Goal: Task Accomplishment & Management: Use online tool/utility

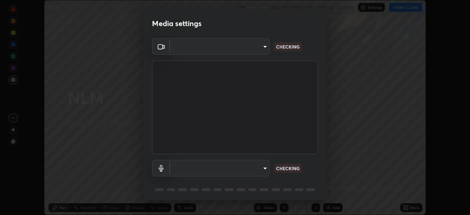
scroll to position [26, 0]
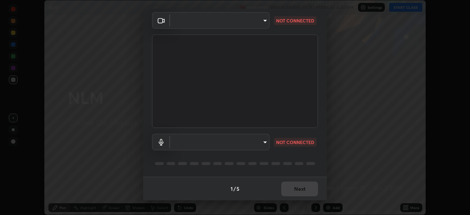
type input "09774d7d098996594ab6bce95c38d17c558d4da6542d49d5e665f1ab1cfd73a1"
type input "default"
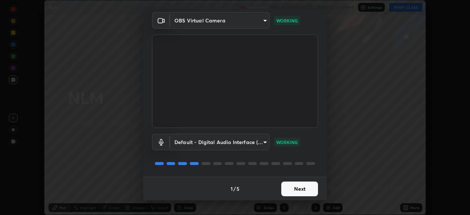
click at [289, 191] on button "Next" at bounding box center [299, 188] width 37 height 15
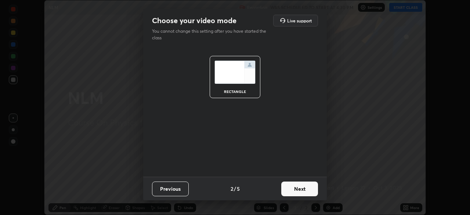
click at [289, 191] on button "Next" at bounding box center [299, 188] width 37 height 15
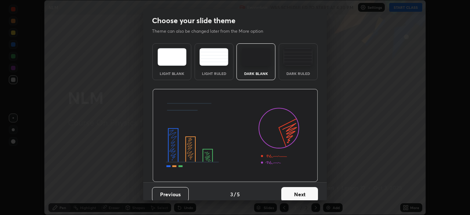
click at [292, 191] on button "Next" at bounding box center [299, 194] width 37 height 15
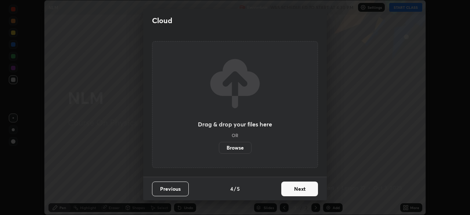
click at [293, 193] on button "Next" at bounding box center [299, 188] width 37 height 15
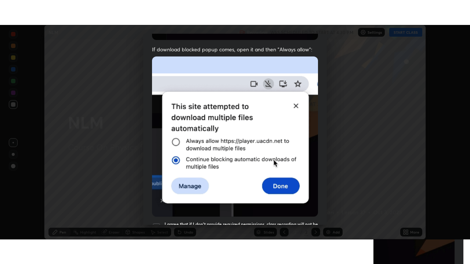
scroll to position [176, 0]
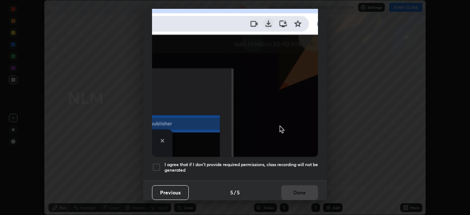
click at [156, 167] on div at bounding box center [156, 167] width 9 height 9
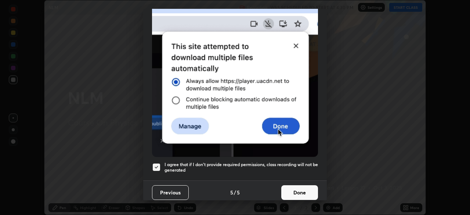
click at [294, 190] on button "Done" at bounding box center [299, 192] width 37 height 15
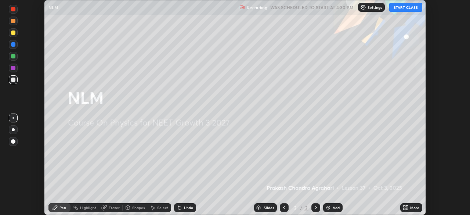
click at [406, 208] on icon at bounding box center [406, 207] width 6 height 6
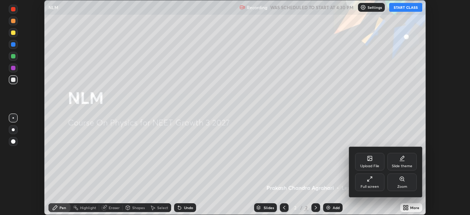
click at [369, 185] on div "Full screen" at bounding box center [370, 187] width 18 height 4
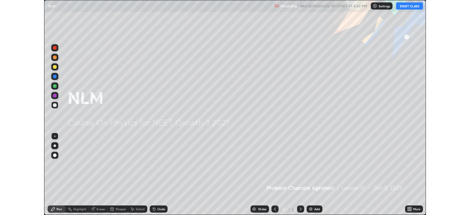
scroll to position [264, 470]
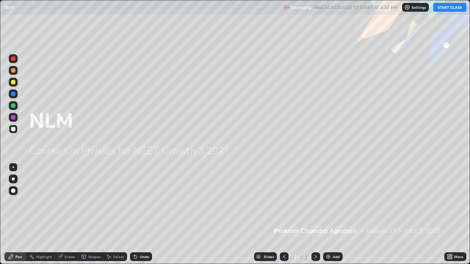
click at [333, 214] on div "Add" at bounding box center [336, 257] width 7 height 4
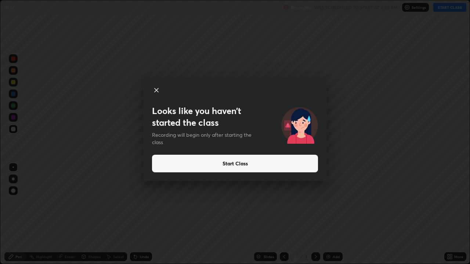
click at [222, 163] on button "Start Class" at bounding box center [235, 164] width 166 height 18
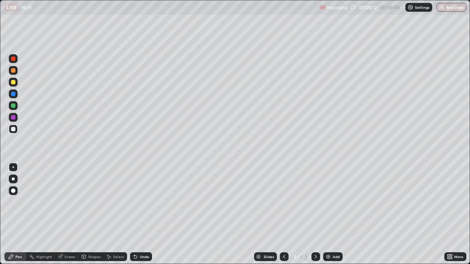
click at [93, 214] on div "Shapes" at bounding box center [94, 257] width 12 height 4
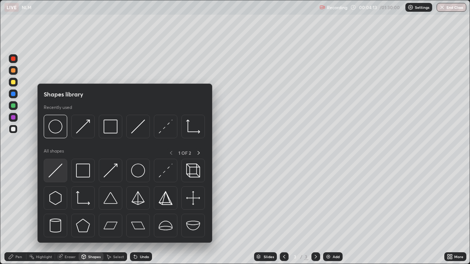
click at [59, 176] on img at bounding box center [55, 171] width 14 height 14
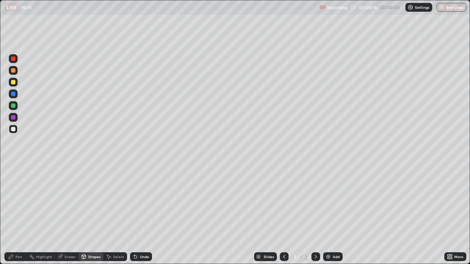
click at [92, 214] on div "Shapes" at bounding box center [94, 257] width 12 height 4
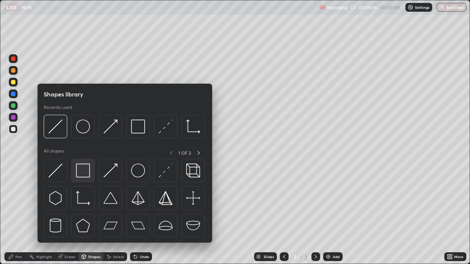
click at [79, 170] on img at bounding box center [83, 171] width 14 height 14
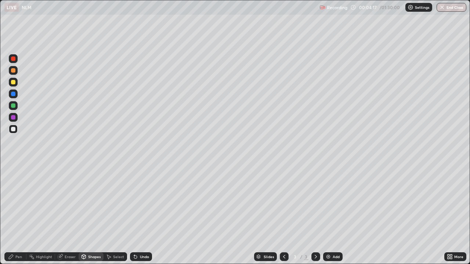
click at [14, 117] on div at bounding box center [13, 117] width 4 height 4
click at [94, 214] on div "Shapes" at bounding box center [94, 257] width 12 height 4
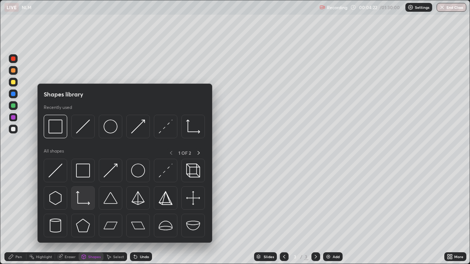
click at [87, 194] on img at bounding box center [83, 198] width 14 height 14
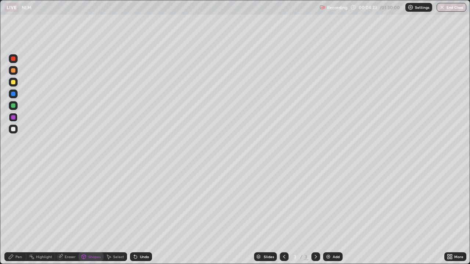
click at [98, 214] on div "Shapes" at bounding box center [94, 257] width 12 height 4
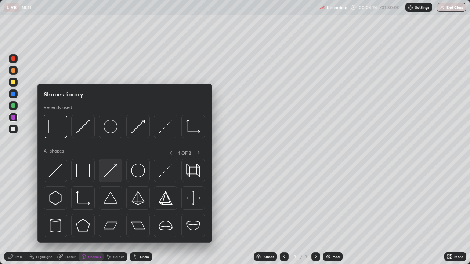
click at [115, 174] on img at bounding box center [111, 171] width 14 height 14
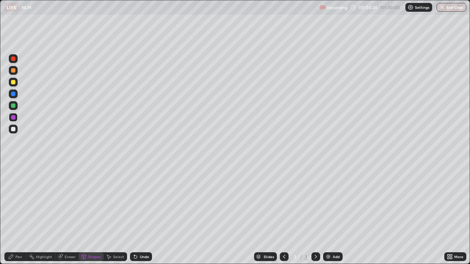
click at [17, 129] on div at bounding box center [13, 129] width 9 height 9
click at [98, 214] on div "Shapes" at bounding box center [94, 257] width 12 height 4
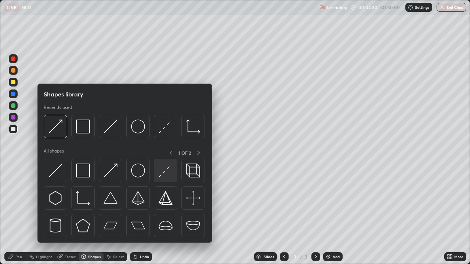
click at [169, 167] on img at bounding box center [166, 171] width 14 height 14
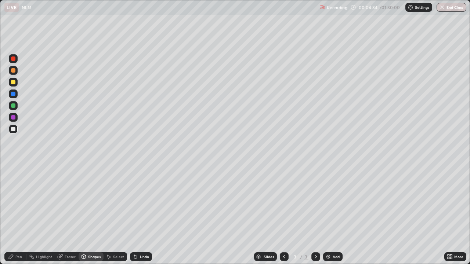
click at [20, 214] on div "Pen" at bounding box center [18, 257] width 7 height 4
click at [13, 179] on div at bounding box center [13, 179] width 3 height 3
click at [140, 214] on div "Undo" at bounding box center [144, 257] width 9 height 4
click at [118, 214] on div "Select" at bounding box center [118, 257] width 11 height 4
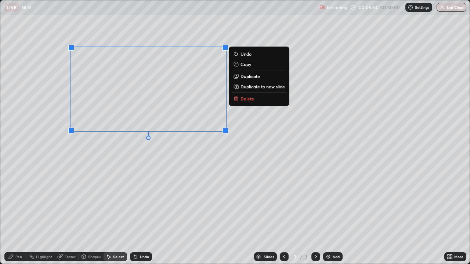
click at [146, 154] on div "0 ° Undo Copy Duplicate Duplicate to new slide Delete" at bounding box center [234, 132] width 469 height 264
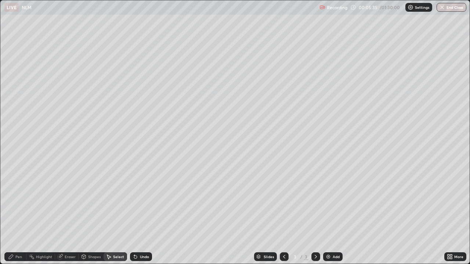
click at [20, 214] on div "Pen" at bounding box center [15, 257] width 22 height 9
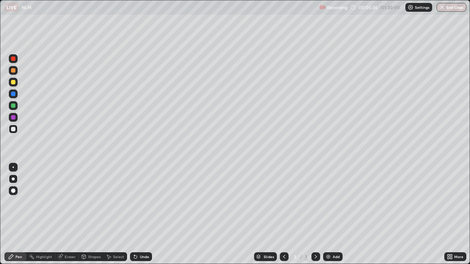
click at [86, 214] on icon at bounding box center [84, 257] width 6 height 6
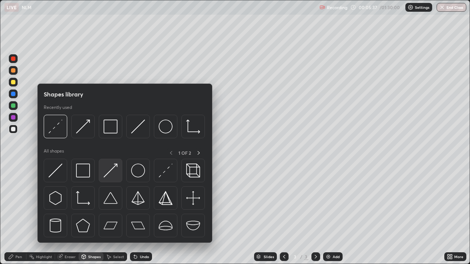
click at [109, 173] on img at bounding box center [111, 171] width 14 height 14
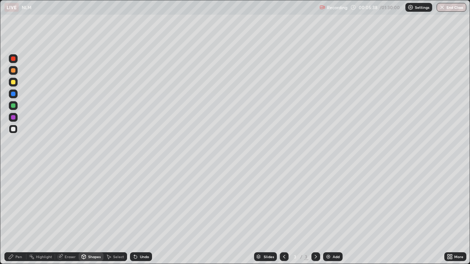
click at [13, 83] on div at bounding box center [13, 82] width 4 height 4
click at [16, 214] on div "Pen" at bounding box center [15, 257] width 22 height 9
click at [145, 214] on div "Undo" at bounding box center [141, 257] width 22 height 9
click at [148, 214] on div "Undo" at bounding box center [144, 257] width 9 height 4
click at [13, 116] on div at bounding box center [13, 117] width 4 height 4
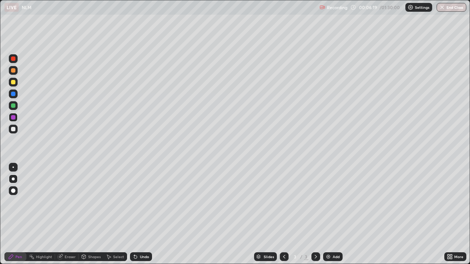
click at [15, 58] on div at bounding box center [13, 59] width 4 height 4
click at [148, 214] on div "Undo" at bounding box center [144, 257] width 9 height 4
click at [94, 214] on div "Shapes" at bounding box center [94, 257] width 12 height 4
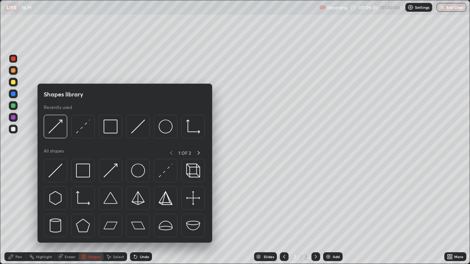
click at [65, 177] on div at bounding box center [55, 170] width 23 height 23
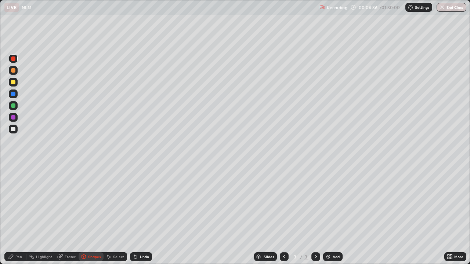
click at [15, 214] on div "Pen" at bounding box center [18, 257] width 7 height 4
click at [136, 214] on div "Undo" at bounding box center [141, 257] width 22 height 9
click at [91, 214] on div "Shapes" at bounding box center [94, 257] width 12 height 4
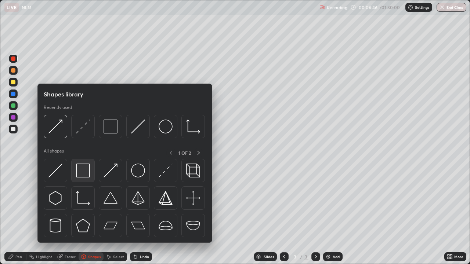
click at [83, 177] on img at bounding box center [83, 171] width 14 height 14
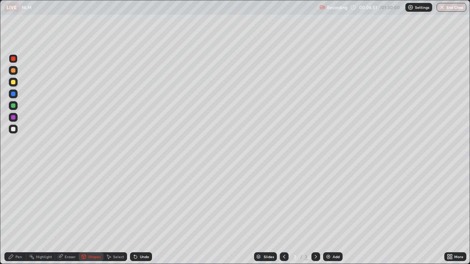
click at [88, 214] on div "Shapes" at bounding box center [94, 257] width 12 height 4
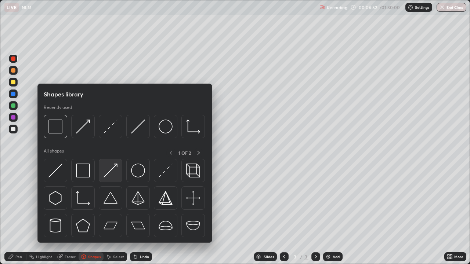
click at [109, 172] on img at bounding box center [111, 171] width 14 height 14
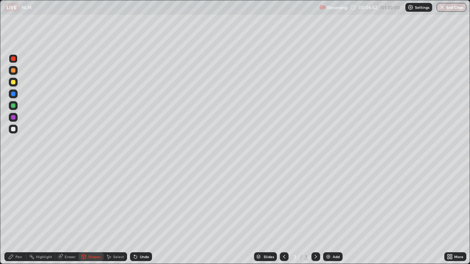
click at [16, 131] on div at bounding box center [13, 129] width 9 height 9
click at [14, 118] on div at bounding box center [13, 117] width 4 height 4
click at [13, 118] on div at bounding box center [13, 117] width 4 height 4
click at [16, 214] on div "Pen" at bounding box center [18, 257] width 7 height 4
click at [141, 214] on div "Undo" at bounding box center [144, 257] width 9 height 4
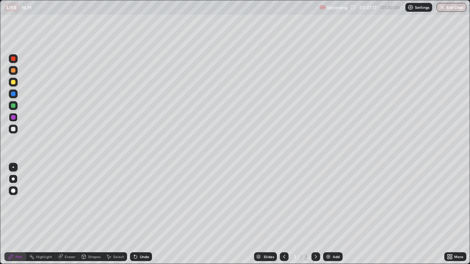
click at [140, 214] on div "Undo" at bounding box center [144, 257] width 9 height 4
click at [138, 214] on div "Undo" at bounding box center [141, 257] width 22 height 9
click at [15, 80] on div at bounding box center [13, 82] width 9 height 9
click at [13, 129] on div at bounding box center [13, 129] width 4 height 4
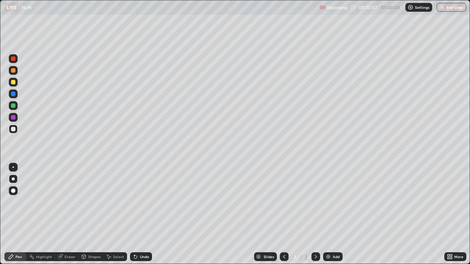
click at [66, 214] on div "Eraser" at bounding box center [66, 257] width 23 height 9
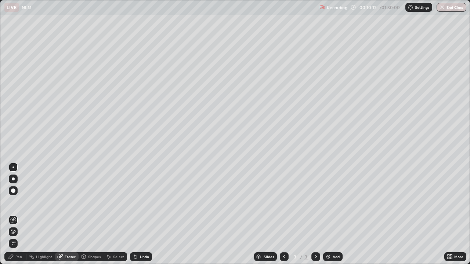
click at [17, 214] on div "Pen" at bounding box center [18, 257] width 7 height 4
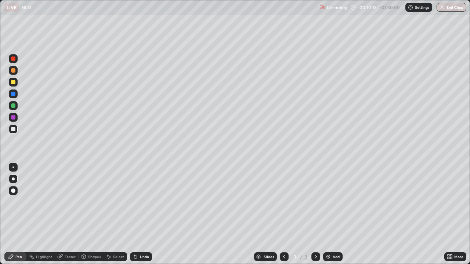
click at [14, 106] on div at bounding box center [13, 106] width 4 height 4
click at [335, 214] on div "Add" at bounding box center [332, 257] width 19 height 9
click at [97, 214] on div "Shapes" at bounding box center [94, 257] width 12 height 4
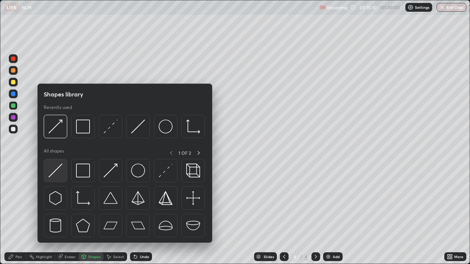
click at [64, 178] on div at bounding box center [55, 170] width 23 height 23
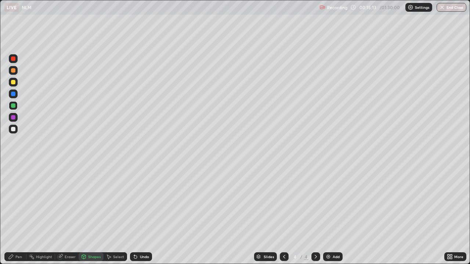
click at [140, 214] on div "Undo" at bounding box center [141, 257] width 22 height 9
click at [14, 118] on div at bounding box center [13, 117] width 4 height 4
click at [84, 214] on icon at bounding box center [84, 257] width 4 height 4
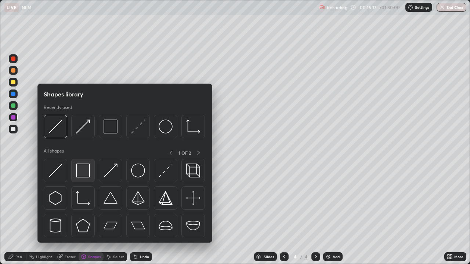
click at [87, 171] on img at bounding box center [83, 171] width 14 height 14
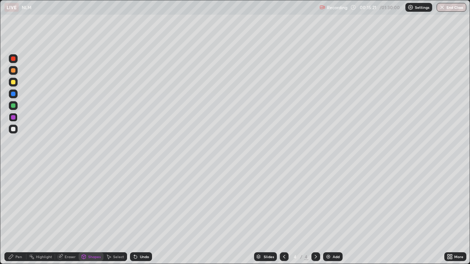
click at [15, 130] on div at bounding box center [13, 129] width 4 height 4
click at [24, 214] on div "Pen" at bounding box center [15, 257] width 22 height 9
click at [12, 105] on div at bounding box center [13, 106] width 4 height 4
click at [14, 83] on div at bounding box center [13, 82] width 4 height 4
click at [93, 214] on div "Shapes" at bounding box center [94, 257] width 12 height 4
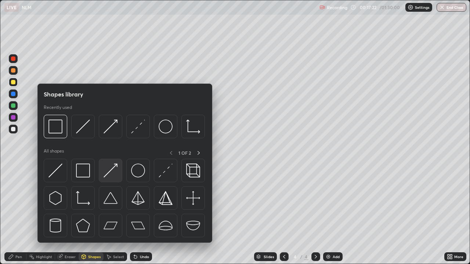
click at [109, 175] on img at bounding box center [111, 171] width 14 height 14
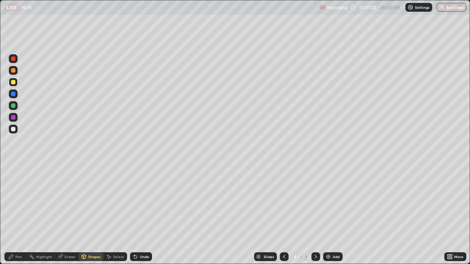
click at [14, 214] on div "Pen" at bounding box center [15, 257] width 22 height 9
click at [68, 214] on div "Eraser" at bounding box center [70, 257] width 11 height 4
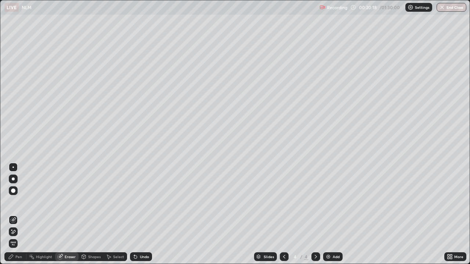
click at [42, 214] on div "Highlight" at bounding box center [44, 257] width 16 height 4
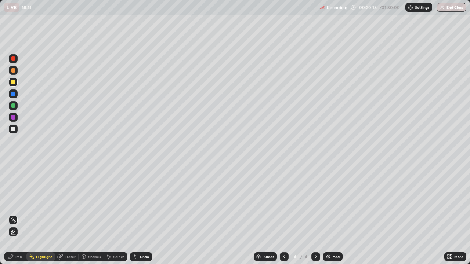
click at [65, 214] on div "Eraser" at bounding box center [70, 257] width 11 height 4
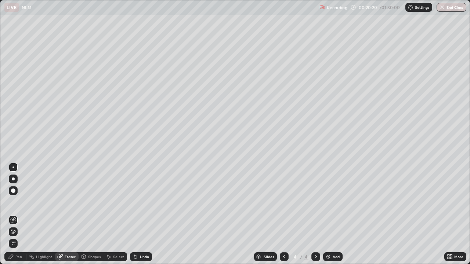
click at [71, 214] on div "Eraser" at bounding box center [70, 257] width 11 height 4
click at [89, 214] on div "Shapes" at bounding box center [94, 257] width 12 height 4
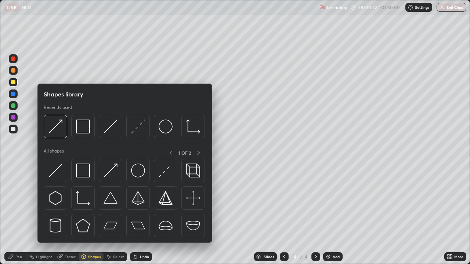
click at [108, 172] on img at bounding box center [111, 171] width 14 height 14
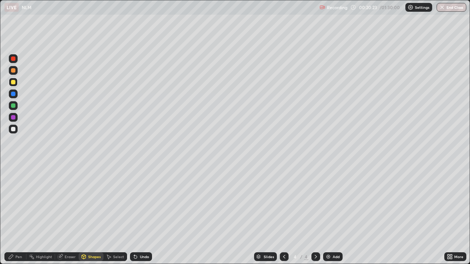
click at [14, 107] on div at bounding box center [13, 106] width 4 height 4
click at [20, 214] on div "Pen" at bounding box center [18, 257] width 7 height 4
click at [62, 214] on icon at bounding box center [60, 257] width 6 height 6
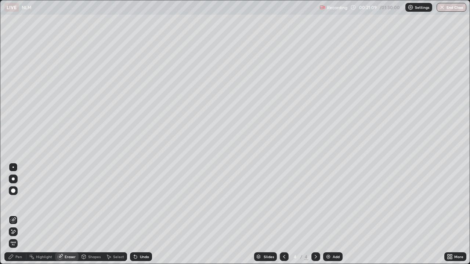
click at [19, 214] on div "Pen" at bounding box center [18, 257] width 7 height 4
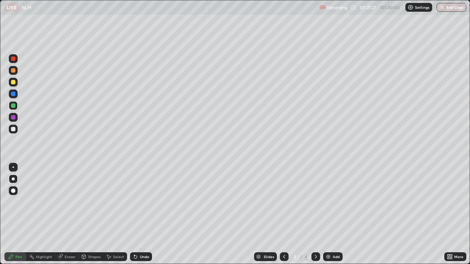
click at [12, 83] on div at bounding box center [13, 82] width 4 height 4
click at [95, 214] on div "Shapes" at bounding box center [91, 257] width 25 height 9
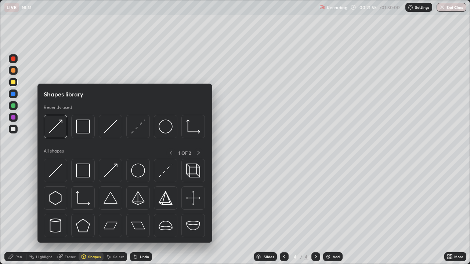
click at [90, 173] on img at bounding box center [83, 171] width 14 height 14
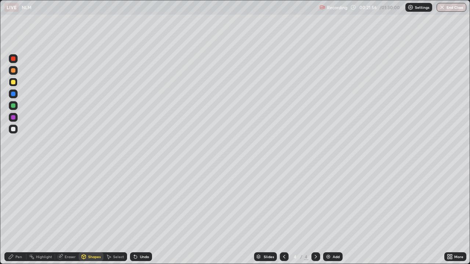
click at [14, 128] on div at bounding box center [13, 129] width 4 height 4
click at [15, 214] on div "Pen" at bounding box center [15, 257] width 22 height 9
click at [14, 119] on div at bounding box center [13, 117] width 4 height 4
click at [112, 214] on div "Select" at bounding box center [115, 257] width 23 height 9
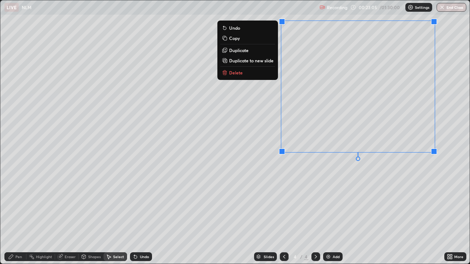
click at [284, 180] on div "0 ° Undo Copy Duplicate Duplicate to new slide Delete" at bounding box center [234, 132] width 469 height 264
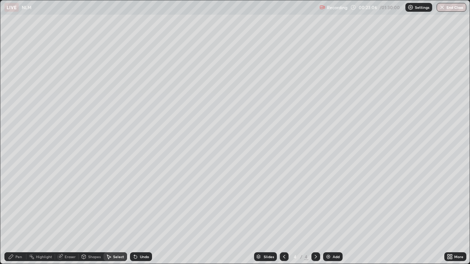
click at [15, 214] on div "Pen" at bounding box center [15, 257] width 22 height 9
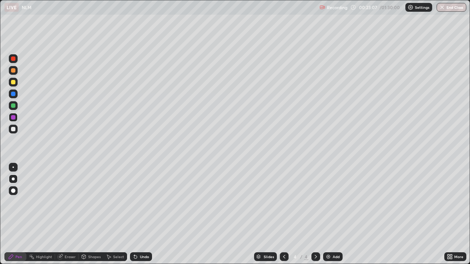
click at [12, 83] on div at bounding box center [13, 82] width 4 height 4
click at [142, 214] on div "Undo" at bounding box center [144, 257] width 9 height 4
click at [144, 214] on div "Undo" at bounding box center [144, 257] width 9 height 4
click at [146, 214] on div "Undo" at bounding box center [144, 257] width 9 height 4
click at [14, 130] on div at bounding box center [13, 129] width 4 height 4
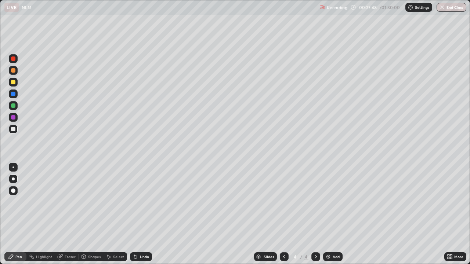
click at [63, 214] on div "Eraser" at bounding box center [66, 257] width 23 height 9
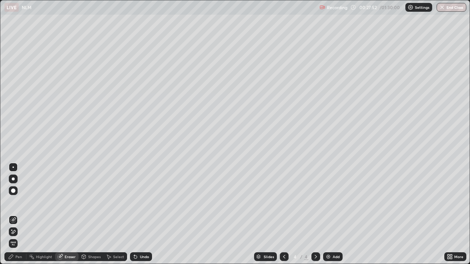
click at [18, 214] on div "Pen" at bounding box center [18, 257] width 7 height 4
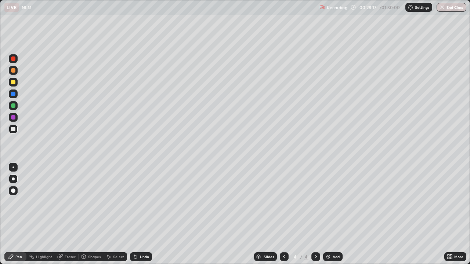
click at [448, 214] on icon at bounding box center [449, 258] width 2 height 2
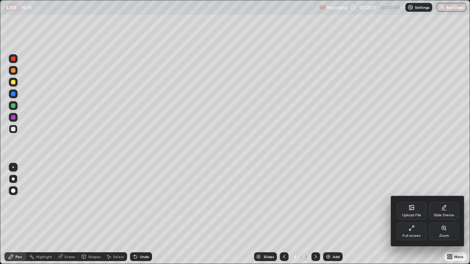
click at [412, 214] on icon at bounding box center [412, 228] width 6 height 6
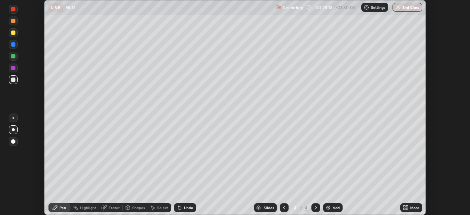
scroll to position [36498, 36243]
click at [443, 52] on div "Setting up your live class" at bounding box center [235, 107] width 470 height 215
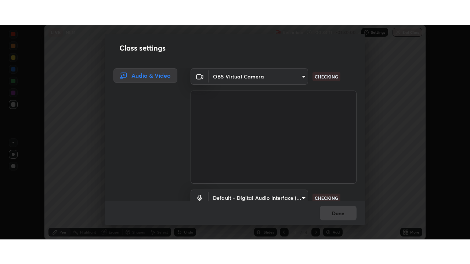
scroll to position [33, 0]
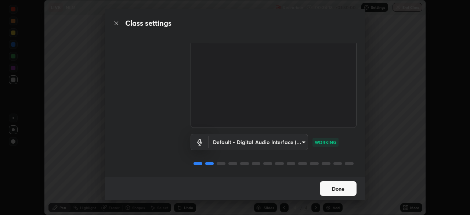
click at [327, 187] on button "Done" at bounding box center [338, 188] width 37 height 15
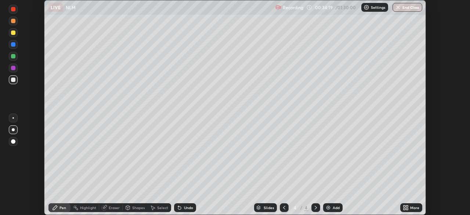
click at [404, 209] on icon at bounding box center [404, 209] width 2 height 2
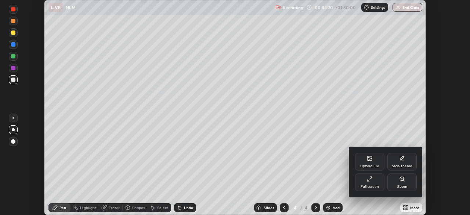
click at [370, 181] on icon at bounding box center [370, 179] width 6 height 6
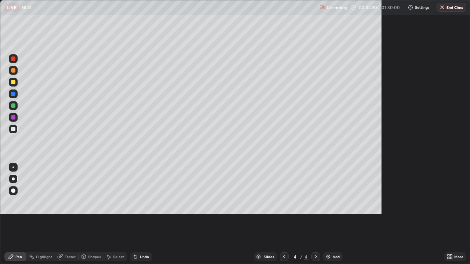
scroll to position [264, 470]
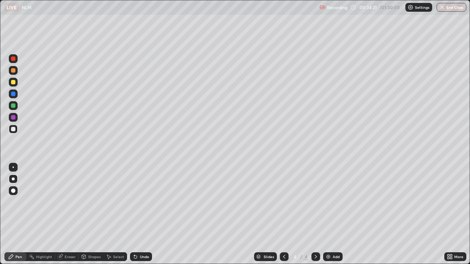
click at [333, 214] on div "Add" at bounding box center [336, 257] width 7 height 4
click at [13, 82] on div at bounding box center [13, 82] width 4 height 4
click at [144, 214] on div "Undo" at bounding box center [144, 257] width 9 height 4
click at [13, 117] on div at bounding box center [13, 117] width 4 height 4
click at [116, 214] on div "Select" at bounding box center [118, 257] width 11 height 4
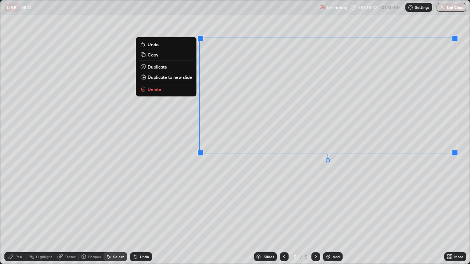
click at [21, 214] on div "Pen" at bounding box center [18, 257] width 7 height 4
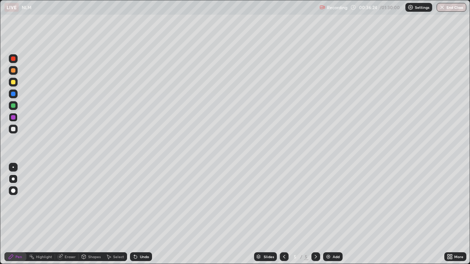
click at [13, 118] on div at bounding box center [13, 117] width 4 height 4
click at [140, 214] on div "Undo" at bounding box center [144, 257] width 9 height 4
click at [142, 214] on div "Undo" at bounding box center [141, 257] width 22 height 9
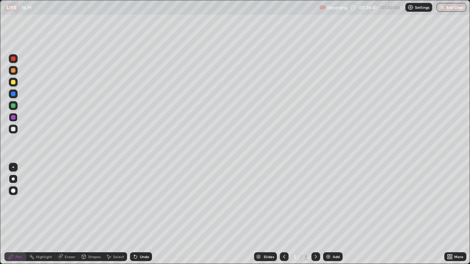
click at [146, 214] on div "Undo" at bounding box center [141, 257] width 22 height 9
click at [15, 127] on div at bounding box center [13, 129] width 4 height 4
click at [65, 214] on div "Eraser" at bounding box center [70, 257] width 11 height 4
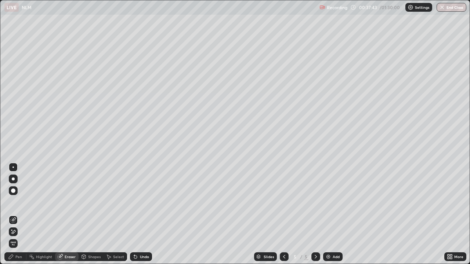
click at [18, 214] on div "Pen" at bounding box center [18, 257] width 7 height 4
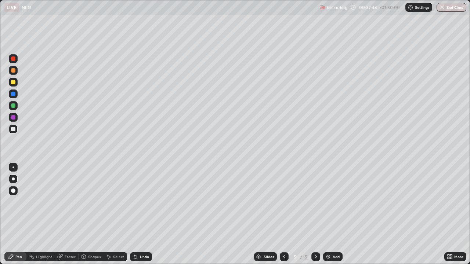
click at [14, 129] on div at bounding box center [13, 129] width 4 height 4
click at [326, 214] on img at bounding box center [328, 257] width 6 height 6
click at [280, 214] on div at bounding box center [284, 257] width 9 height 9
click at [281, 214] on icon at bounding box center [284, 257] width 6 height 6
click at [14, 130] on div at bounding box center [13, 129] width 4 height 4
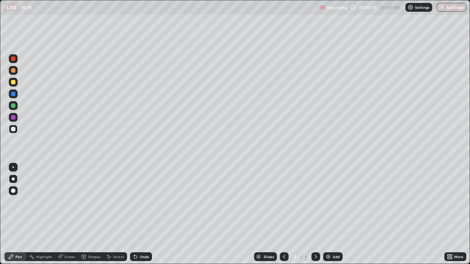
click at [312, 214] on div at bounding box center [315, 257] width 9 height 9
click at [314, 214] on icon at bounding box center [316, 257] width 6 height 6
click at [283, 214] on icon at bounding box center [284, 257] width 6 height 6
click at [12, 119] on div at bounding box center [13, 117] width 4 height 4
click at [336, 214] on div "Add" at bounding box center [336, 257] width 7 height 4
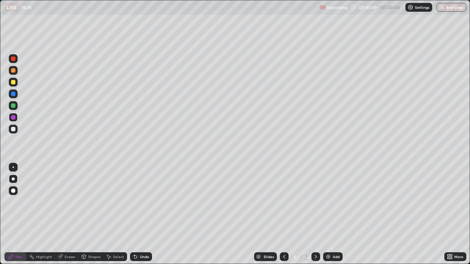
click at [283, 214] on icon at bounding box center [284, 257] width 6 height 6
click at [284, 214] on icon at bounding box center [284, 257] width 6 height 6
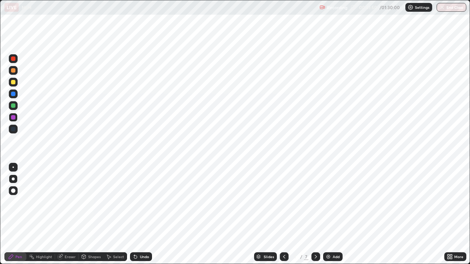
click at [283, 214] on icon at bounding box center [284, 257] width 6 height 6
click at [314, 214] on icon at bounding box center [316, 257] width 6 height 6
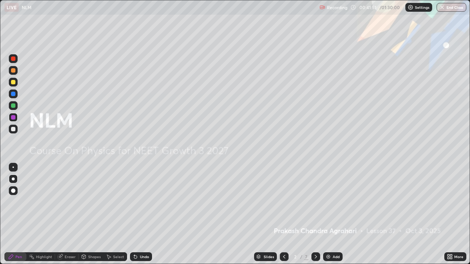
click at [314, 214] on icon at bounding box center [316, 257] width 6 height 6
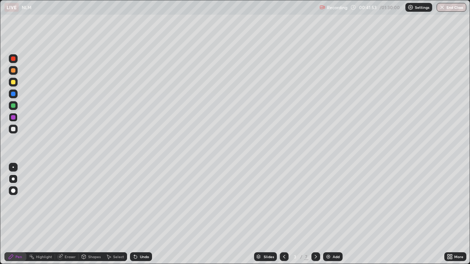
click at [311, 214] on div at bounding box center [315, 257] width 9 height 9
click at [116, 214] on div "Select" at bounding box center [118, 257] width 11 height 4
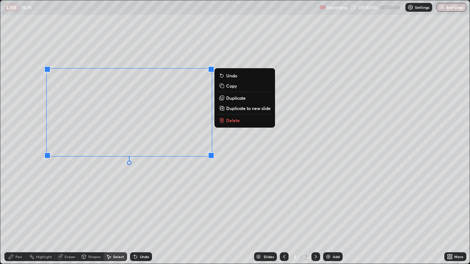
click at [232, 110] on p "Duplicate to new slide" at bounding box center [248, 108] width 44 height 6
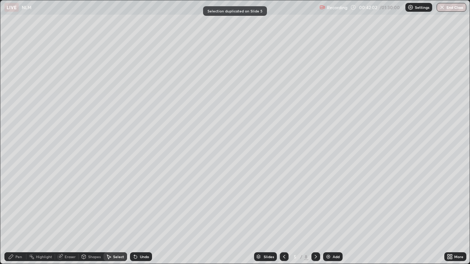
click at [72, 214] on div "Eraser" at bounding box center [70, 257] width 11 height 4
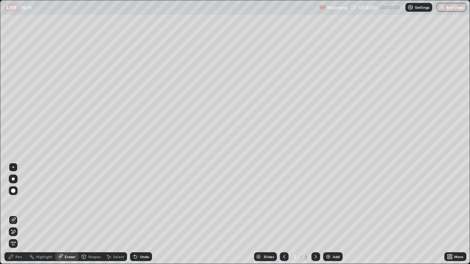
click at [14, 214] on icon at bounding box center [13, 232] width 6 height 6
click at [116, 214] on div "Select" at bounding box center [118, 257] width 11 height 4
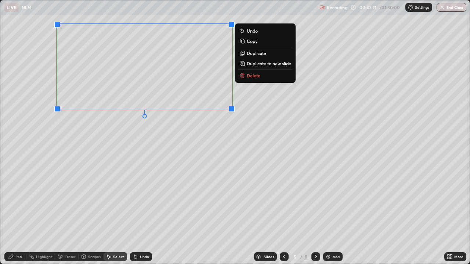
click at [157, 130] on div "0 ° Undo Copy Duplicate Duplicate to new slide Delete" at bounding box center [234, 132] width 469 height 264
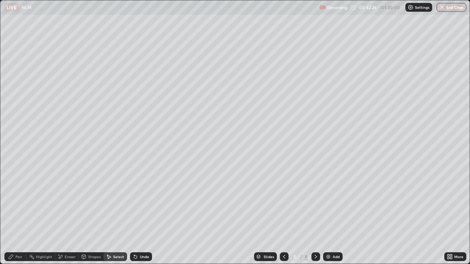
click at [92, 214] on div "Shapes" at bounding box center [94, 257] width 12 height 4
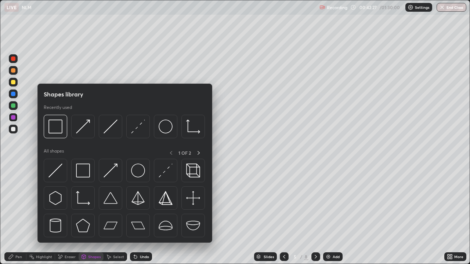
click at [73, 214] on div "Eraser" at bounding box center [70, 257] width 11 height 4
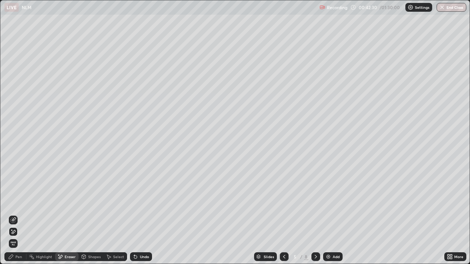
click at [98, 214] on div "Shapes" at bounding box center [94, 257] width 12 height 4
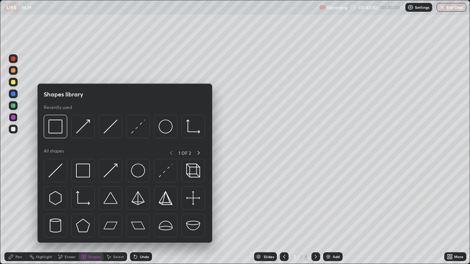
click at [109, 172] on img at bounding box center [111, 171] width 14 height 14
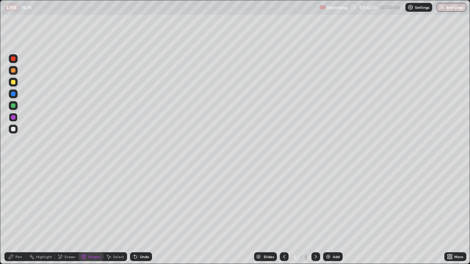
click at [14, 82] on div at bounding box center [13, 82] width 4 height 4
click at [19, 214] on div "Pen" at bounding box center [18, 257] width 7 height 4
click at [70, 214] on div "Eraser" at bounding box center [70, 257] width 11 height 4
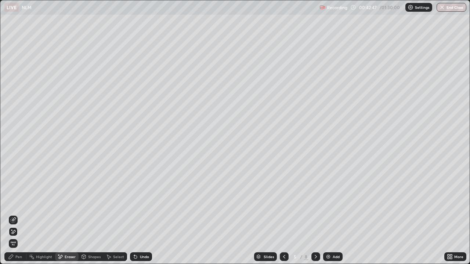
click at [14, 214] on div "Pen" at bounding box center [15, 257] width 22 height 9
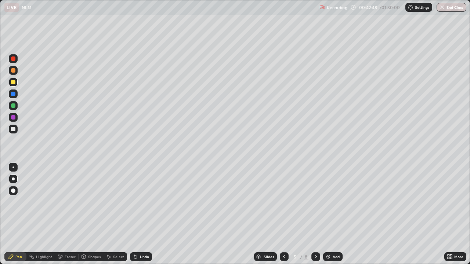
click at [13, 84] on div at bounding box center [13, 82] width 4 height 4
click at [13, 128] on div at bounding box center [13, 129] width 4 height 4
click at [13, 117] on div at bounding box center [13, 117] width 4 height 4
click at [15, 190] on div at bounding box center [13, 191] width 9 height 9
click at [333, 214] on div "Add" at bounding box center [336, 257] width 7 height 4
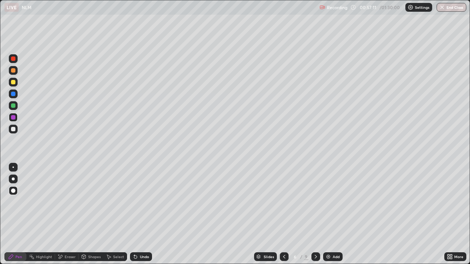
click at [93, 214] on div "Shapes" at bounding box center [94, 257] width 12 height 4
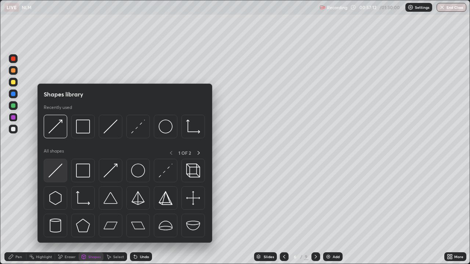
click at [61, 174] on img at bounding box center [55, 171] width 14 height 14
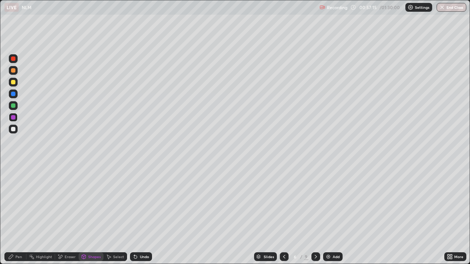
click at [15, 128] on div at bounding box center [13, 129] width 4 height 4
click at [145, 214] on div "Undo" at bounding box center [141, 257] width 22 height 9
click at [72, 214] on div "Eraser" at bounding box center [70, 257] width 11 height 4
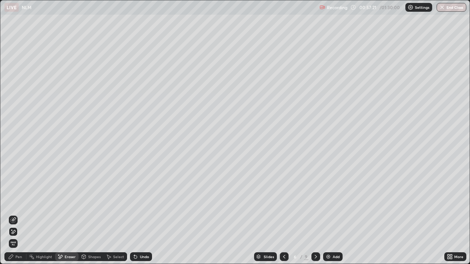
click at [145, 214] on div "Undo" at bounding box center [144, 257] width 9 height 4
click at [112, 214] on div "Select" at bounding box center [115, 257] width 23 height 9
click at [95, 214] on div "Shapes" at bounding box center [94, 257] width 12 height 4
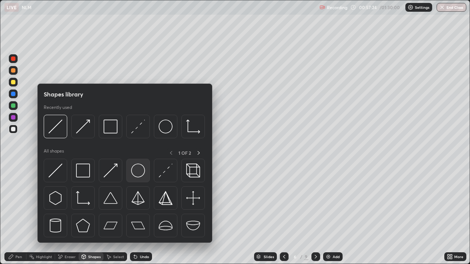
click at [135, 173] on img at bounding box center [138, 171] width 14 height 14
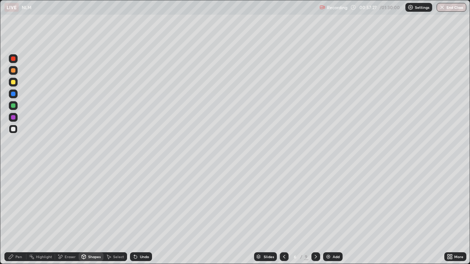
click at [93, 214] on div "Shapes" at bounding box center [91, 257] width 25 height 9
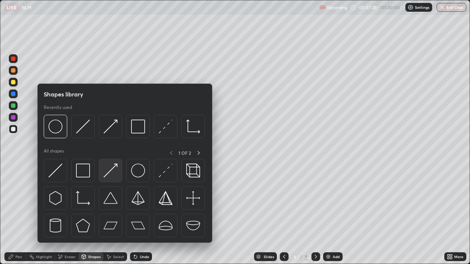
click at [110, 168] on img at bounding box center [111, 171] width 14 height 14
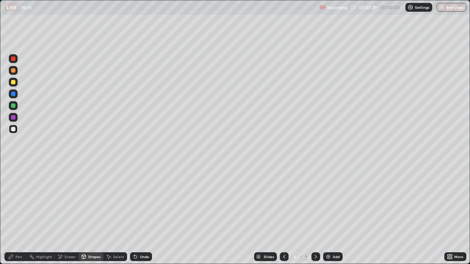
click at [12, 83] on div at bounding box center [13, 82] width 4 height 4
click at [13, 129] on div at bounding box center [13, 129] width 4 height 4
click at [13, 93] on div at bounding box center [13, 94] width 4 height 4
click at [15, 59] on div at bounding box center [13, 59] width 4 height 4
click at [20, 214] on div "Pen" at bounding box center [18, 257] width 7 height 4
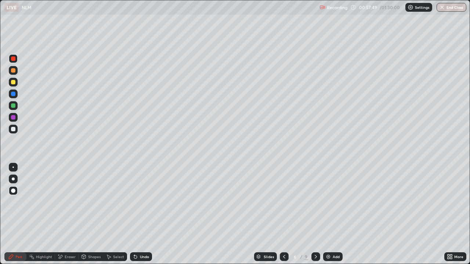
click at [15, 82] on div at bounding box center [13, 82] width 4 height 4
click at [14, 168] on div at bounding box center [12, 167] width 1 height 1
click at [13, 179] on div at bounding box center [13, 179] width 3 height 3
click at [15, 127] on div at bounding box center [13, 129] width 9 height 9
click at [330, 214] on img at bounding box center [328, 257] width 6 height 6
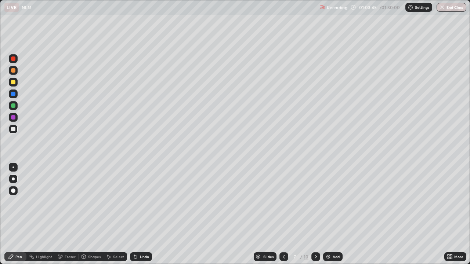
click at [283, 214] on icon at bounding box center [284, 257] width 6 height 6
click at [333, 214] on div "Add" at bounding box center [336, 257] width 7 height 4
click at [283, 214] on icon at bounding box center [284, 257] width 6 height 6
click at [11, 61] on div at bounding box center [13, 58] width 9 height 9
click at [70, 214] on div "Eraser" at bounding box center [70, 257] width 11 height 4
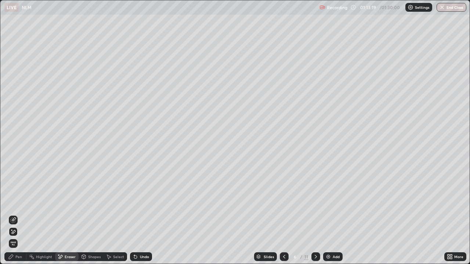
click at [22, 214] on div "Pen" at bounding box center [15, 257] width 22 height 9
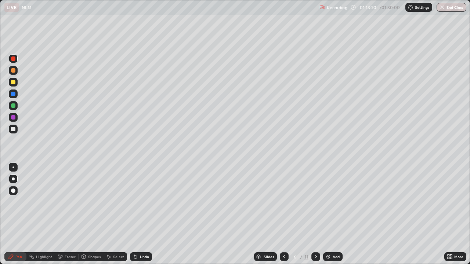
click at [11, 107] on div at bounding box center [13, 105] width 9 height 9
click at [13, 119] on div at bounding box center [13, 117] width 4 height 4
click at [326, 214] on div "Add" at bounding box center [332, 257] width 19 height 9
click at [94, 214] on div "Shapes" at bounding box center [94, 257] width 12 height 4
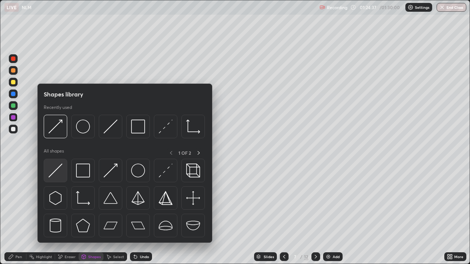
click at [61, 174] on img at bounding box center [55, 171] width 14 height 14
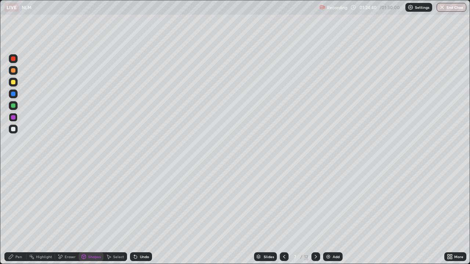
click at [14, 129] on div at bounding box center [13, 129] width 4 height 4
click at [98, 214] on div "Shapes" at bounding box center [94, 257] width 12 height 4
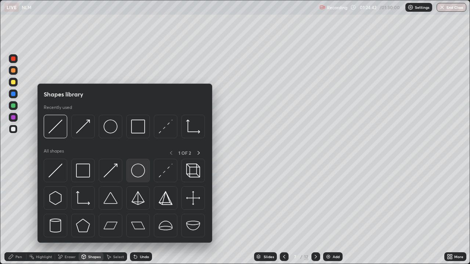
click at [137, 173] on img at bounding box center [138, 171] width 14 height 14
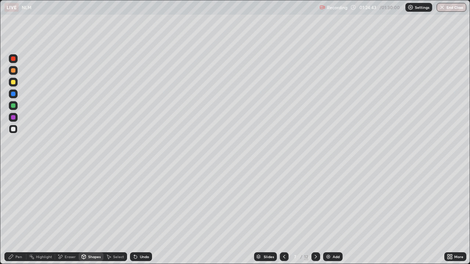
click at [16, 106] on div at bounding box center [13, 105] width 9 height 9
click at [20, 214] on div "Pen" at bounding box center [18, 257] width 7 height 4
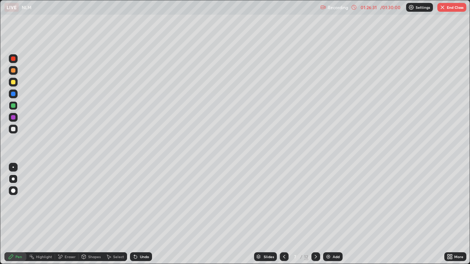
click at [72, 214] on div "Eraser" at bounding box center [70, 257] width 11 height 4
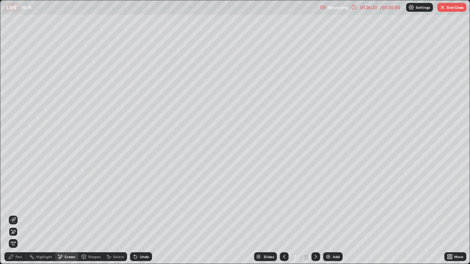
click at [19, 214] on div "Pen" at bounding box center [18, 257] width 7 height 4
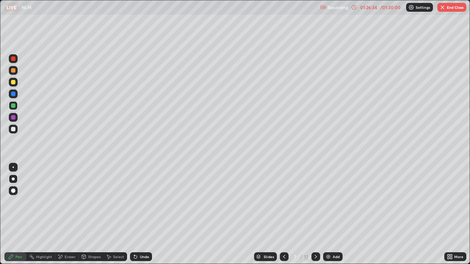
click at [145, 214] on div "Undo" at bounding box center [144, 257] width 9 height 4
click at [72, 214] on div "Eraser" at bounding box center [70, 257] width 11 height 4
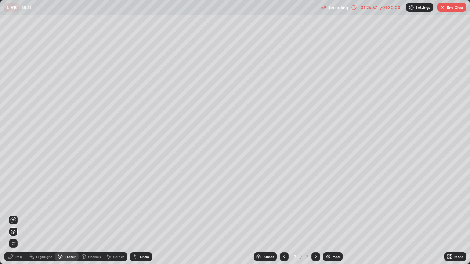
click at [281, 214] on icon at bounding box center [284, 257] width 6 height 6
click at [142, 214] on div "Undo" at bounding box center [144, 257] width 9 height 4
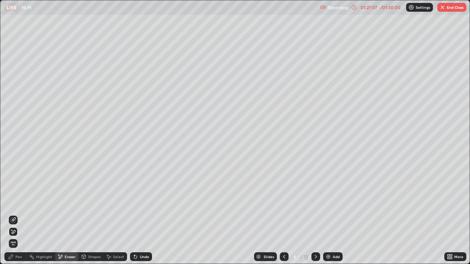
click at [142, 214] on div "Undo" at bounding box center [144, 257] width 9 height 4
click at [141, 214] on div "Undo" at bounding box center [141, 257] width 22 height 9
click at [313, 214] on icon at bounding box center [316, 257] width 6 height 6
click at [330, 214] on img at bounding box center [328, 257] width 6 height 6
click at [283, 214] on icon at bounding box center [284, 257] width 6 height 6
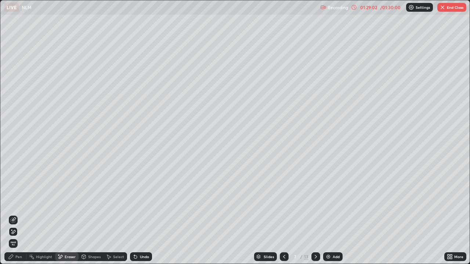
click at [112, 214] on div "Select" at bounding box center [115, 257] width 23 height 9
click at [93, 214] on div "Shapes" at bounding box center [94, 257] width 12 height 4
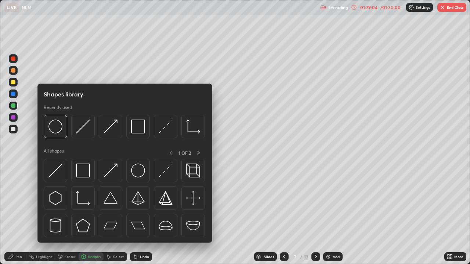
click at [109, 172] on img at bounding box center [111, 171] width 14 height 14
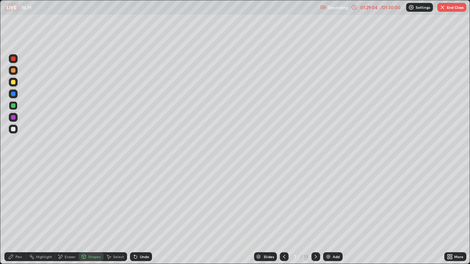
click at [15, 130] on div at bounding box center [13, 129] width 4 height 4
click at [14, 117] on div at bounding box center [13, 117] width 4 height 4
click at [12, 93] on div at bounding box center [13, 94] width 4 height 4
click at [18, 214] on div "Pen" at bounding box center [18, 257] width 7 height 4
click at [116, 214] on div "Select" at bounding box center [115, 257] width 23 height 9
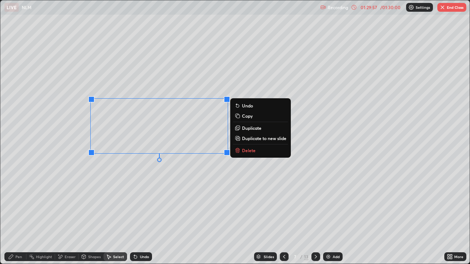
click at [240, 128] on icon at bounding box center [237, 127] width 3 height 3
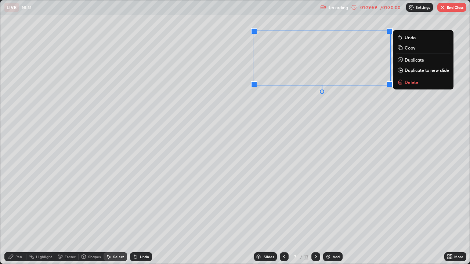
click at [101, 202] on div "0 ° Undo Copy Duplicate Duplicate to new slide Delete" at bounding box center [234, 132] width 469 height 264
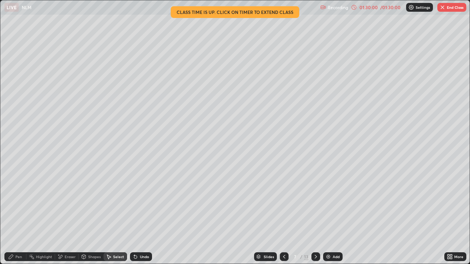
click at [65, 214] on div "Eraser" at bounding box center [66, 257] width 23 height 9
click at [100, 214] on div "Shapes" at bounding box center [94, 257] width 12 height 4
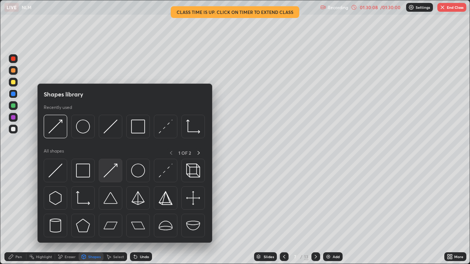
click at [110, 171] on img at bounding box center [111, 171] width 14 height 14
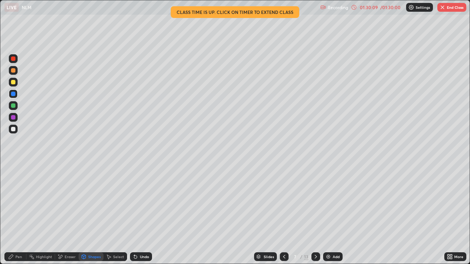
click at [12, 83] on div at bounding box center [13, 82] width 4 height 4
click at [12, 119] on div at bounding box center [13, 117] width 4 height 4
click at [12, 129] on div at bounding box center [13, 129] width 4 height 4
click at [15, 214] on div "Pen" at bounding box center [15, 257] width 22 height 9
click at [147, 214] on div "Undo" at bounding box center [141, 257] width 22 height 9
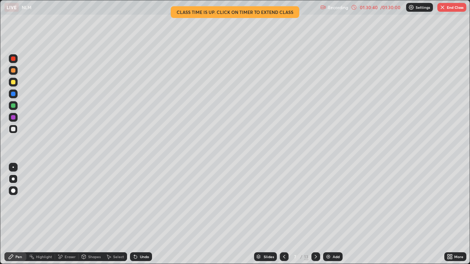
click at [145, 214] on div "Undo" at bounding box center [144, 257] width 9 height 4
click at [14, 106] on div at bounding box center [13, 106] width 4 height 4
click at [135, 214] on icon at bounding box center [135, 257] width 3 height 3
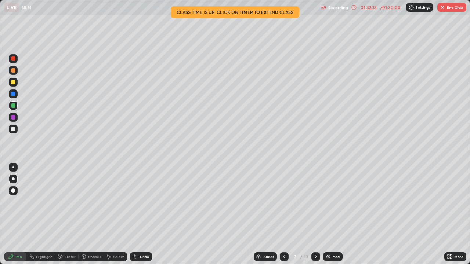
click at [134, 214] on icon at bounding box center [134, 255] width 1 height 1
click at [135, 214] on icon at bounding box center [135, 257] width 3 height 3
click at [445, 7] on img "button" at bounding box center [442, 7] width 6 height 6
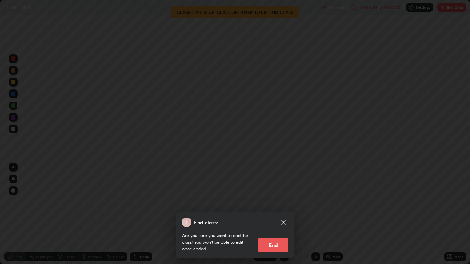
click at [268, 214] on button "End" at bounding box center [272, 245] width 29 height 15
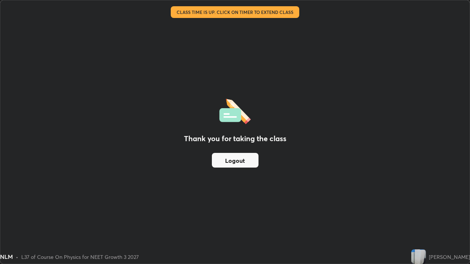
click at [230, 160] on button "Logout" at bounding box center [235, 160] width 47 height 15
